Goal: Information Seeking & Learning: Learn about a topic

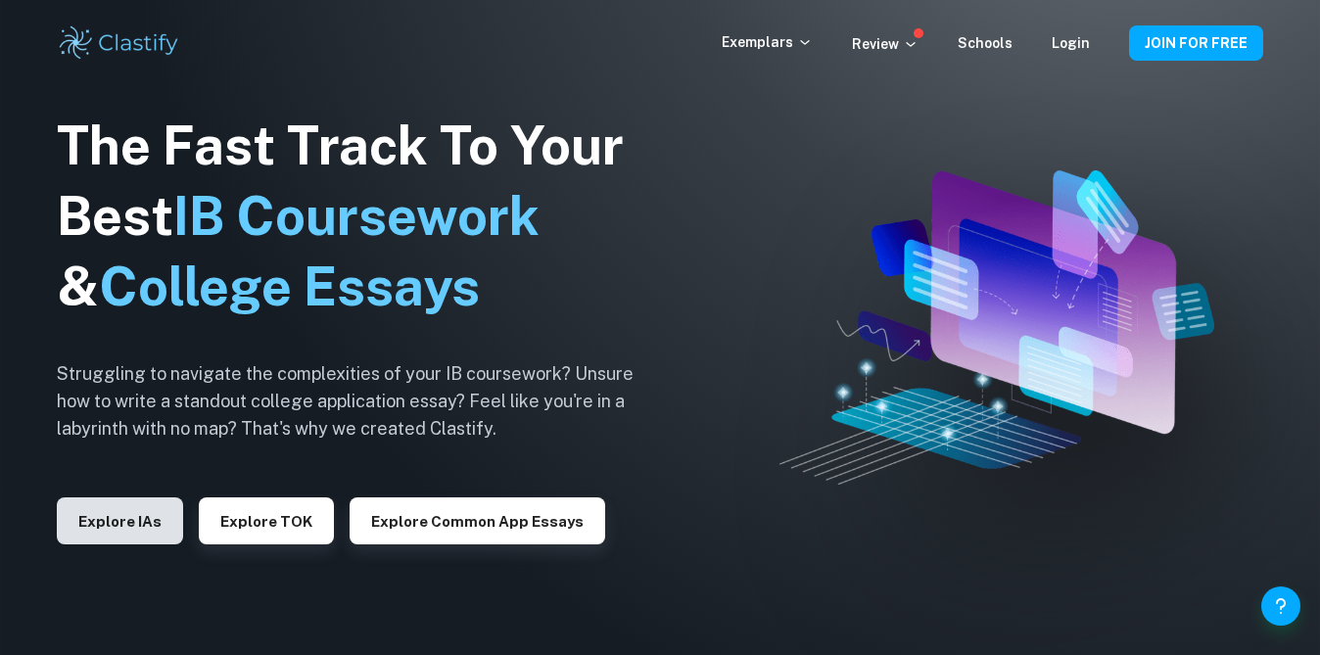
click at [150, 520] on button "Explore IAs" at bounding box center [120, 521] width 126 height 47
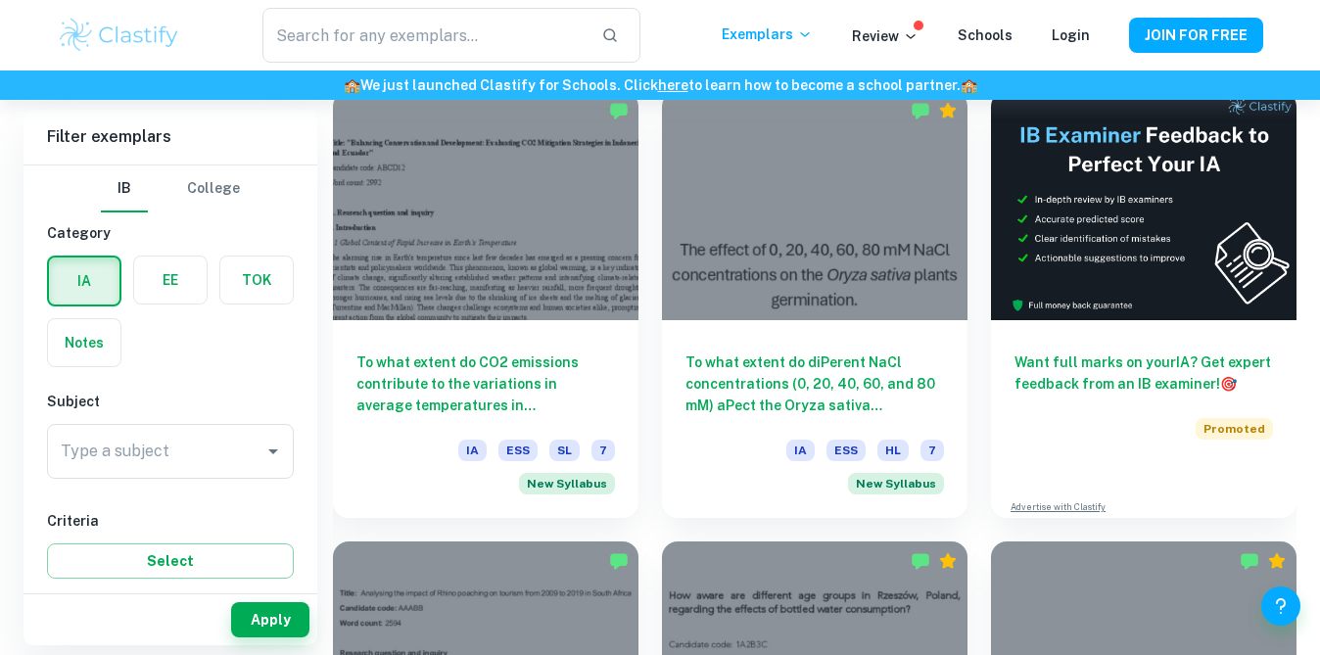
scroll to position [569, 0]
click at [193, 288] on label "button" at bounding box center [170, 280] width 72 height 47
click at [0, 0] on input "radio" at bounding box center [0, 0] width 0 height 0
click at [239, 278] on label "button" at bounding box center [256, 280] width 72 height 47
click at [0, 0] on input "radio" at bounding box center [0, 0] width 0 height 0
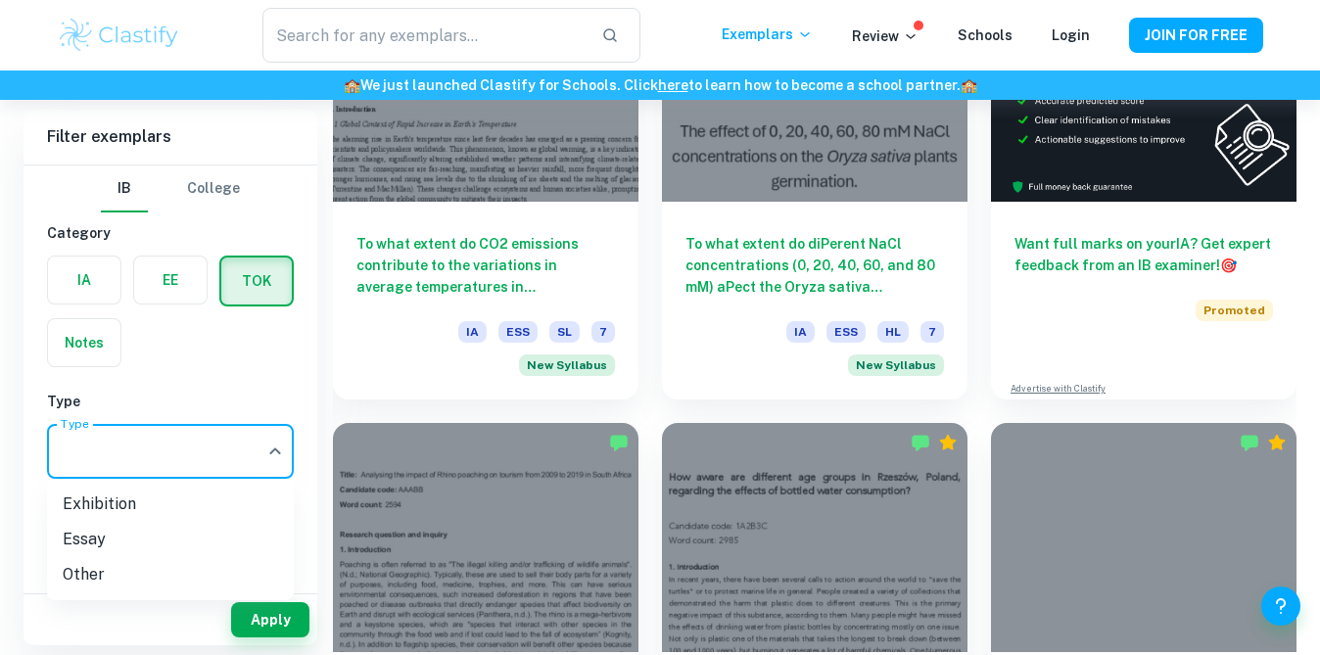
scroll to position [688, 0]
click at [186, 543] on li "Essay" at bounding box center [170, 539] width 247 height 35
type input "Essay"
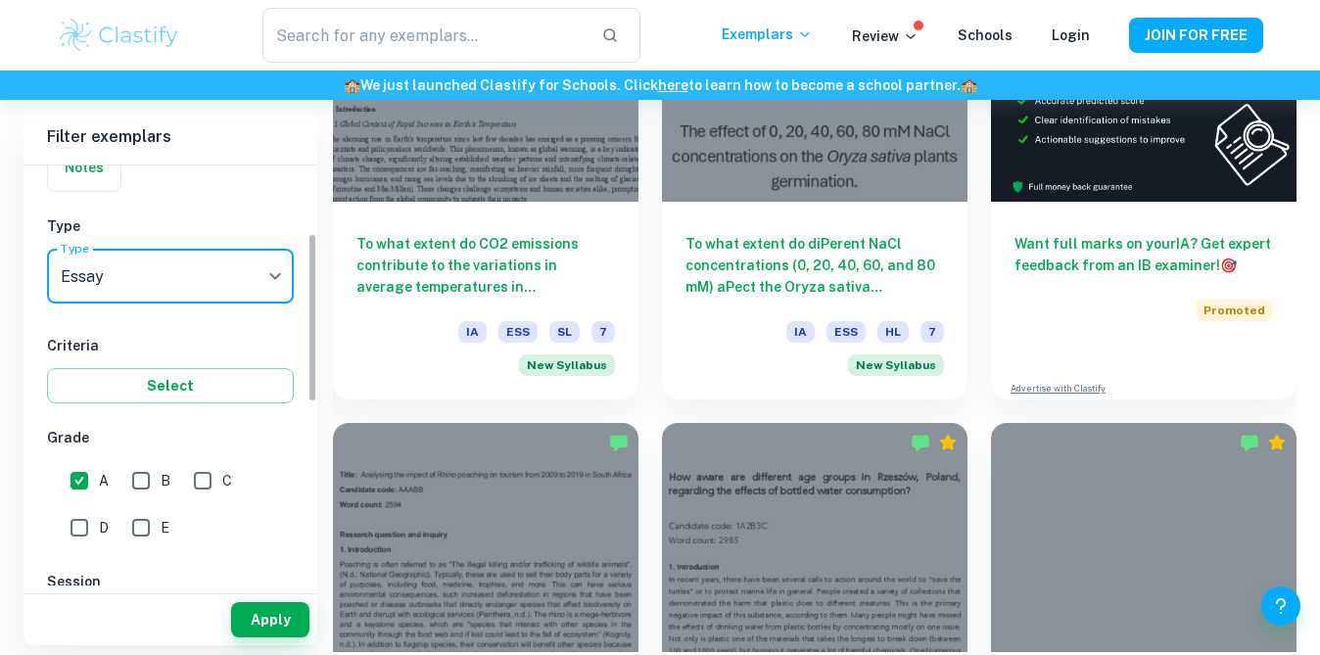
scroll to position [168, 0]
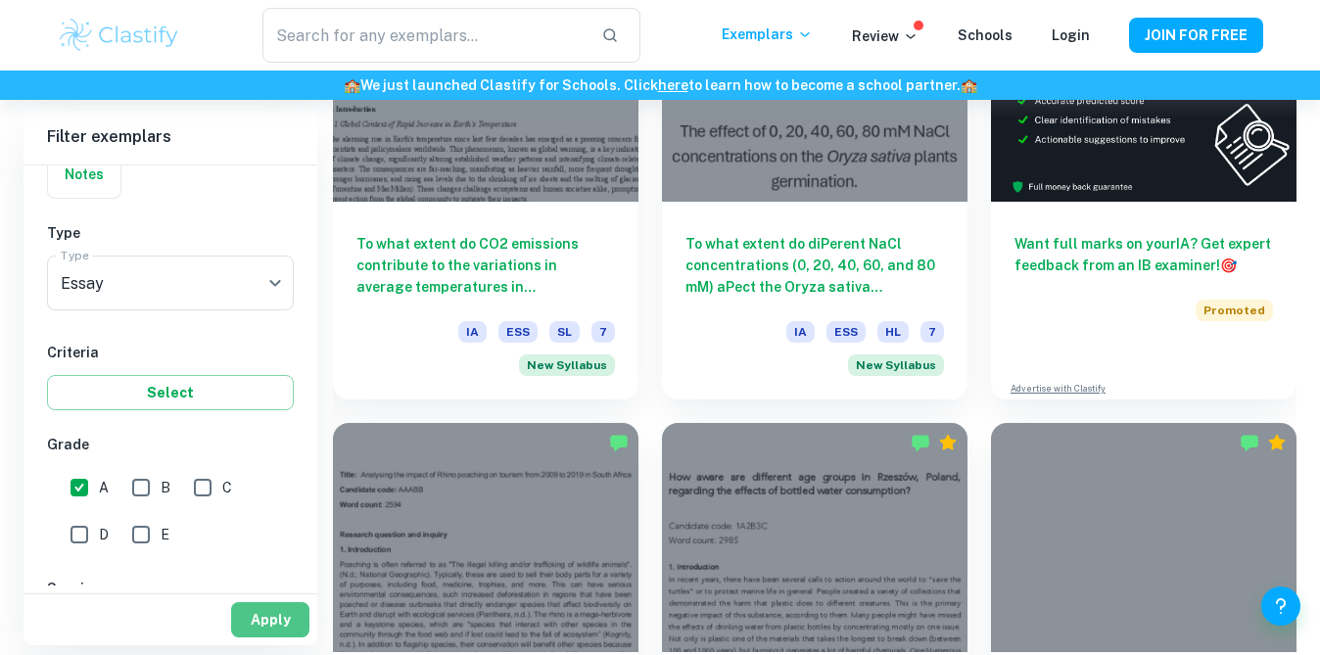
click at [271, 630] on button "Apply" at bounding box center [270, 619] width 78 height 35
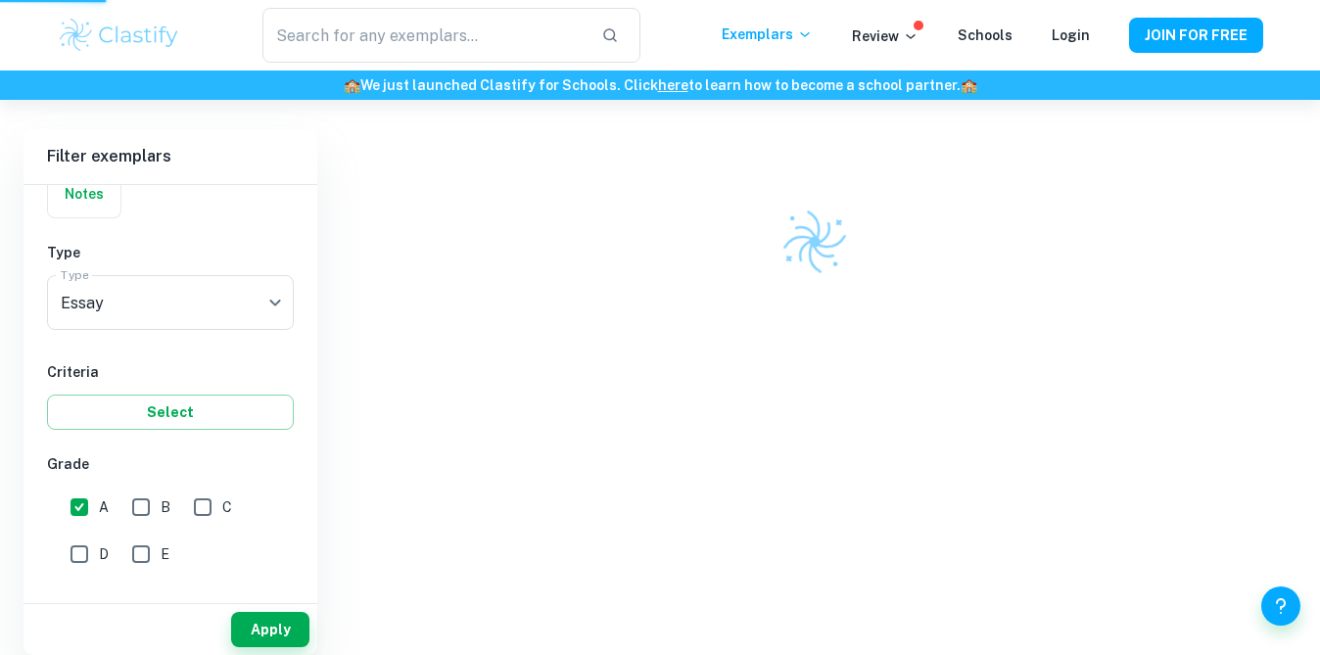
scroll to position [511, 0]
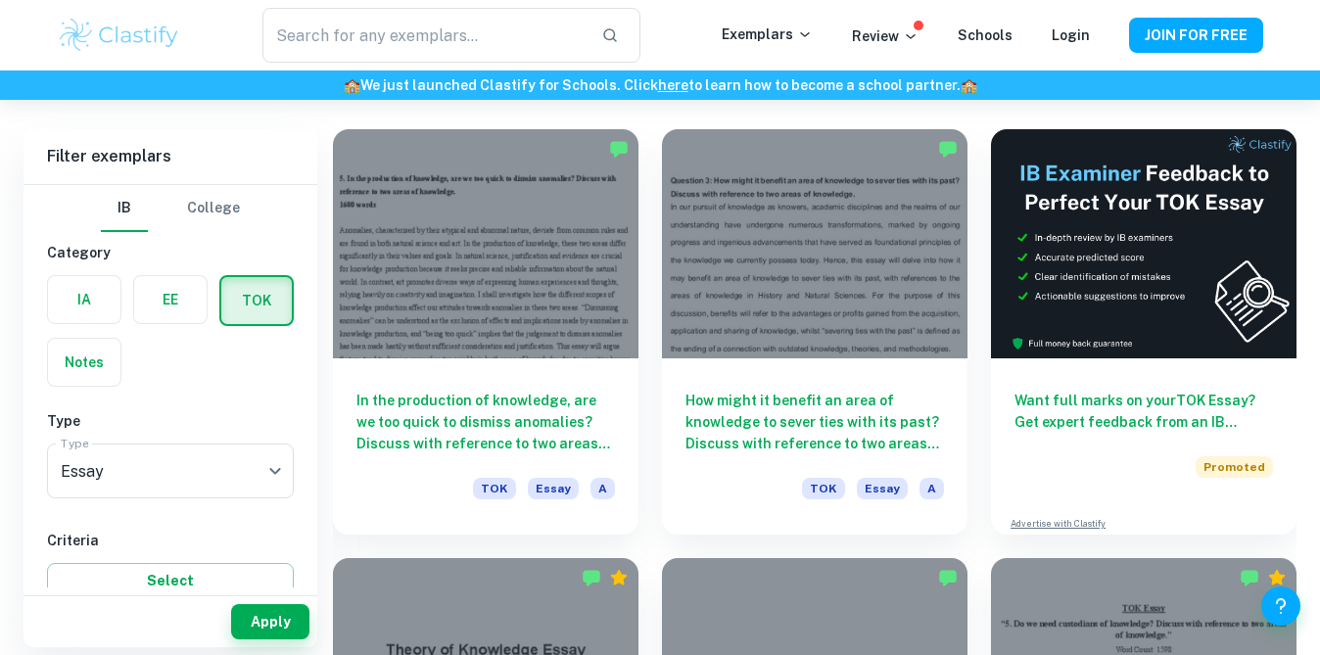
scroll to position [533, 0]
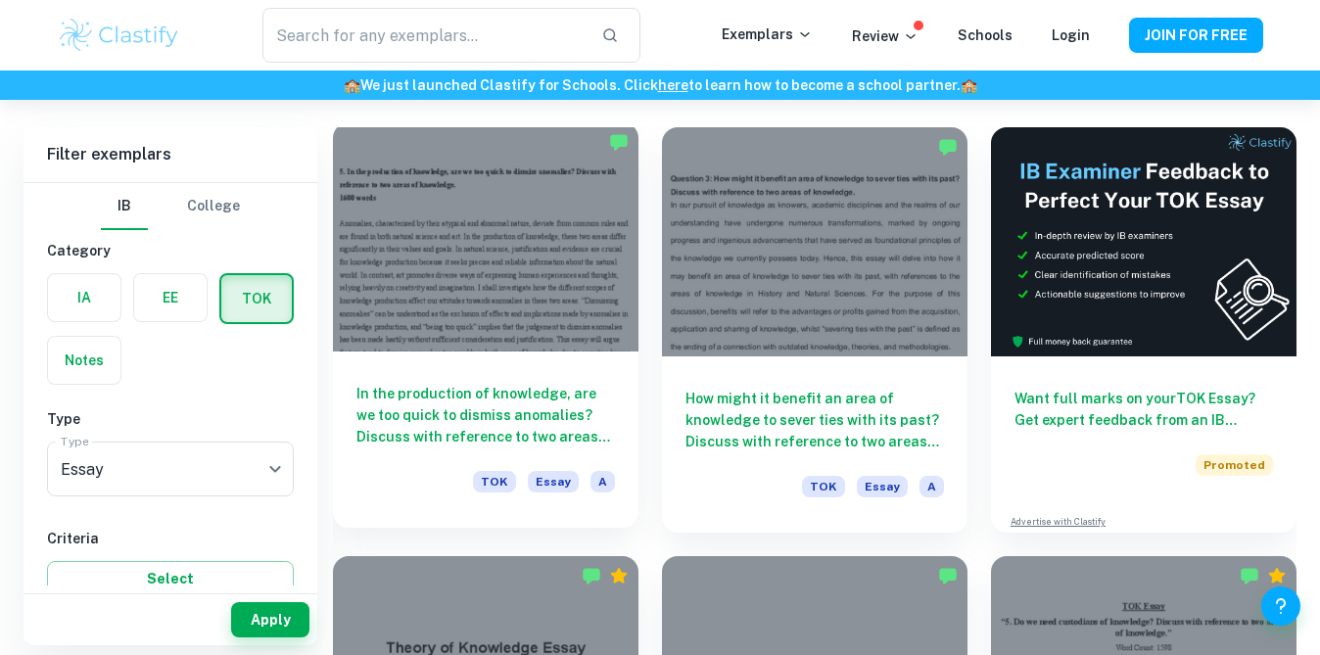
click at [514, 306] on div at bounding box center [486, 236] width 306 height 229
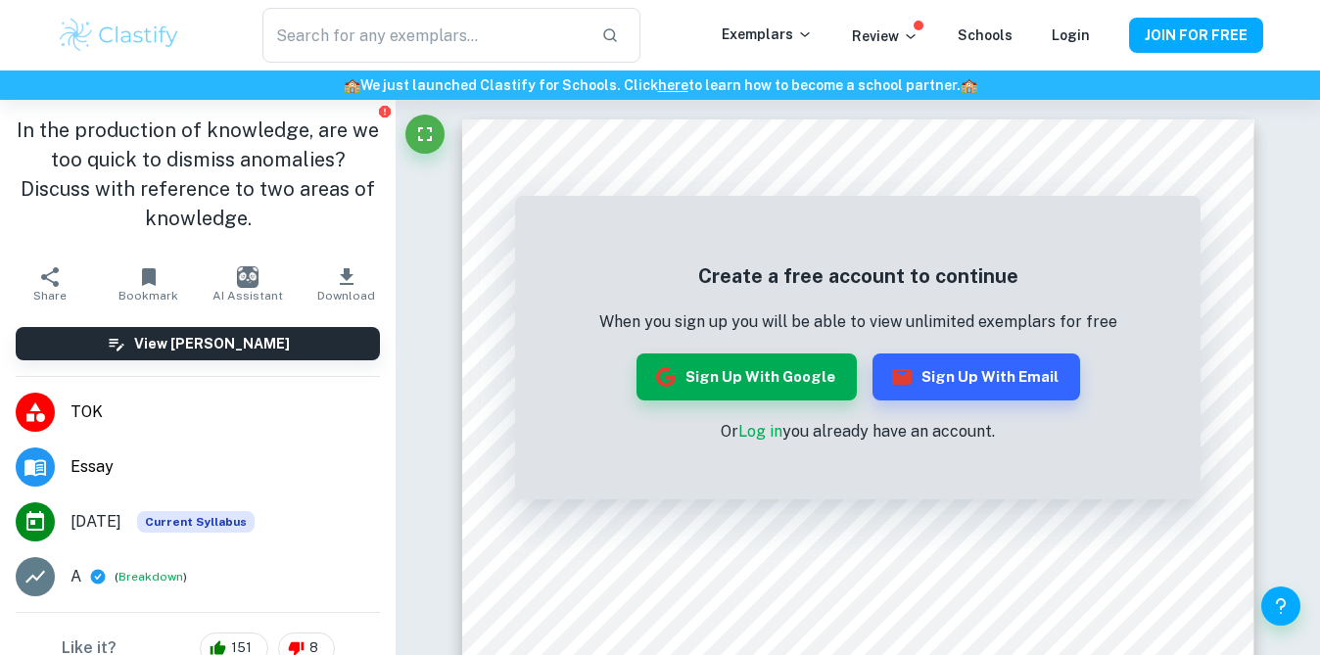
click at [135, 43] on img at bounding box center [119, 35] width 124 height 39
